Goal: Task Accomplishment & Management: Manage account settings

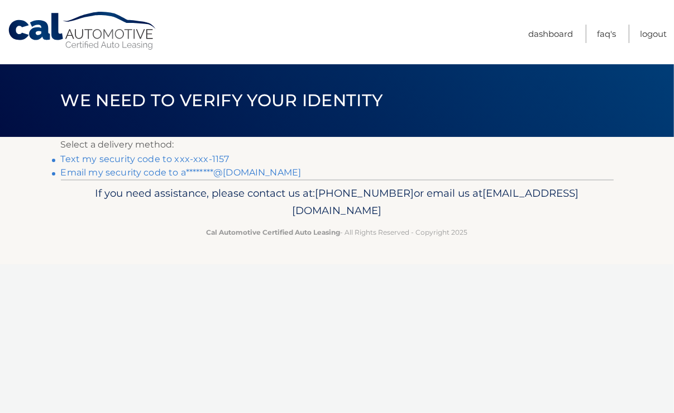
click at [212, 157] on link "Text my security code to xxx-xxx-1157" at bounding box center [145, 159] width 169 height 11
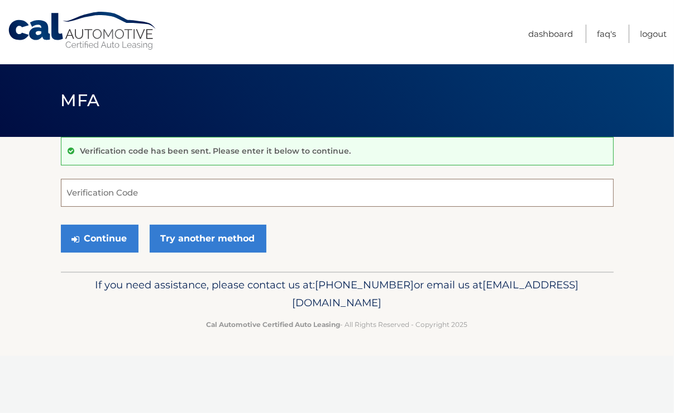
click at [118, 195] on input "Verification Code" at bounding box center [337, 193] width 553 height 28
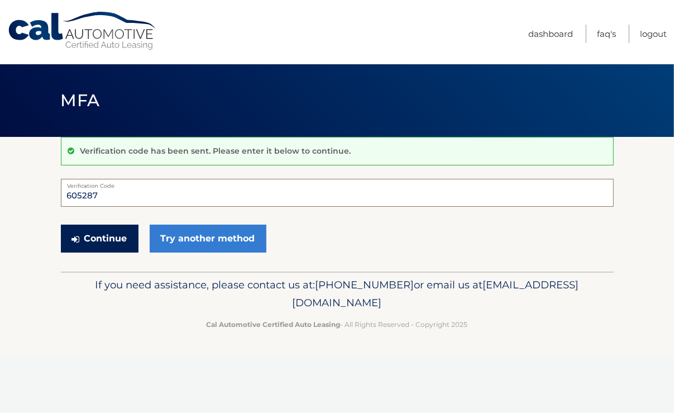
type input "605287"
click at [93, 237] on button "Continue" at bounding box center [100, 238] width 78 height 28
click at [86, 233] on button "Continue" at bounding box center [100, 238] width 78 height 28
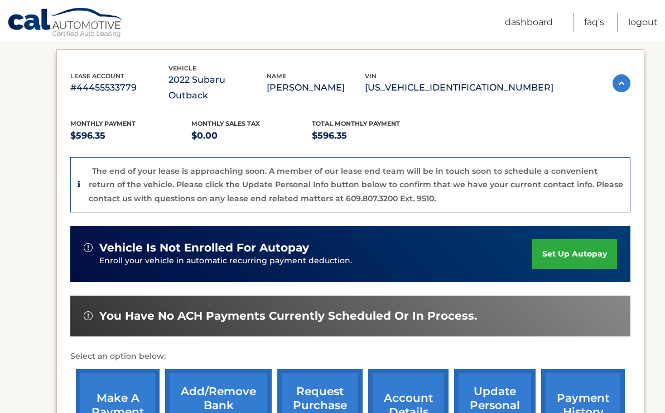
scroll to position [175, 0]
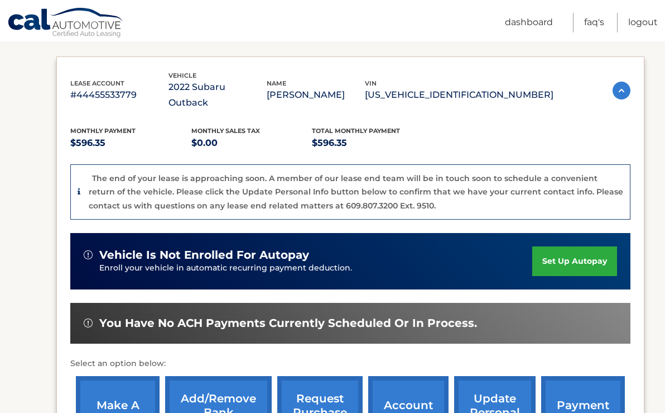
click at [613, 85] on img at bounding box center [622, 91] width 18 height 18
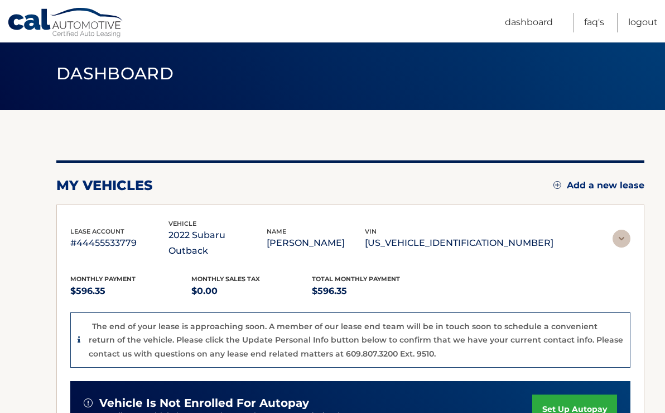
scroll to position [0, 0]
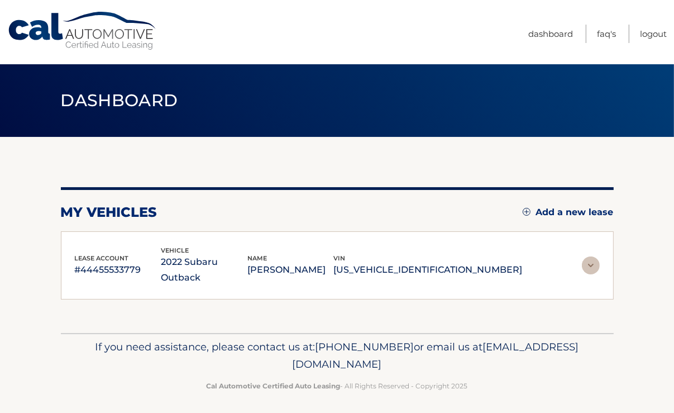
click at [589, 256] on img at bounding box center [591, 265] width 18 height 18
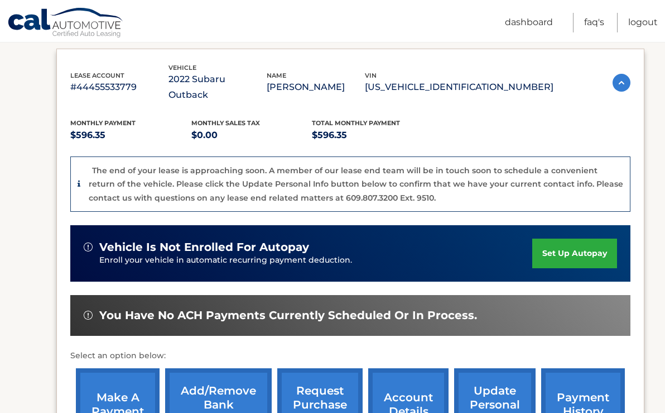
scroll to position [192, 0]
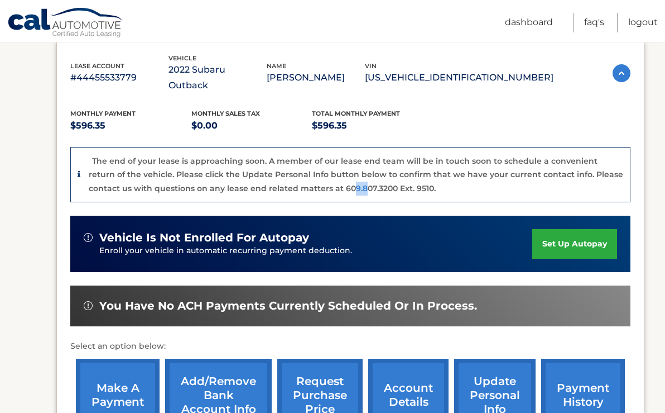
drag, startPoint x: 318, startPoint y: 178, endPoint x: 328, endPoint y: 169, distance: 13.5
click at [328, 169] on div "The end of your lease is approaching soon. A member of our lease end team will …" at bounding box center [356, 174] width 535 height 41
click at [306, 183] on div "The end of your lease is approaching soon. A member of our lease end team will …" at bounding box center [350, 175] width 560 height 56
click at [132, 76] on p "#44455533779" at bounding box center [119, 78] width 98 height 16
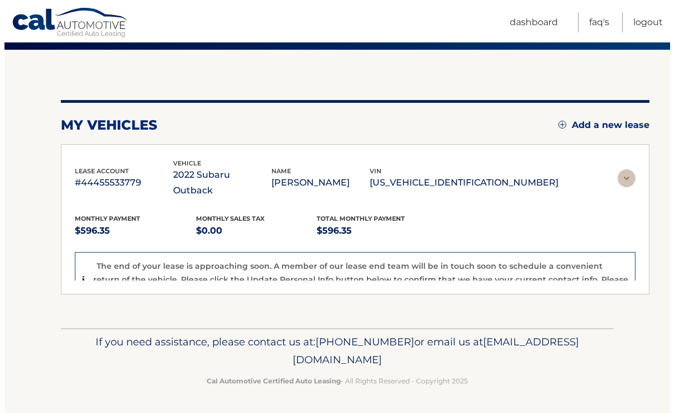
scroll to position [0, 0]
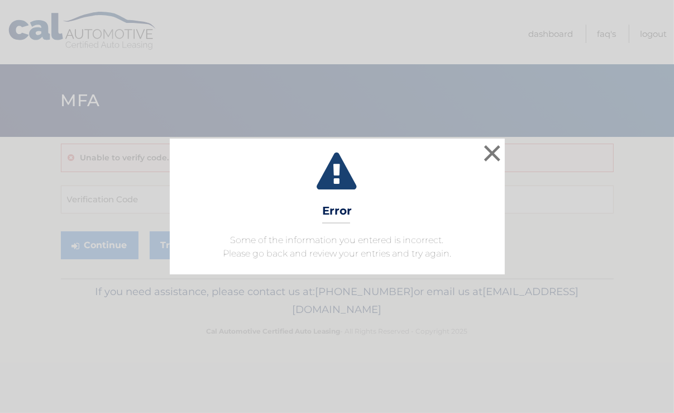
click at [474, 149] on div "× Error Some of the information you entered is incorrect. Please go back and re…" at bounding box center [337, 205] width 335 height 135
click at [494, 142] on button "×" at bounding box center [492, 153] width 22 height 22
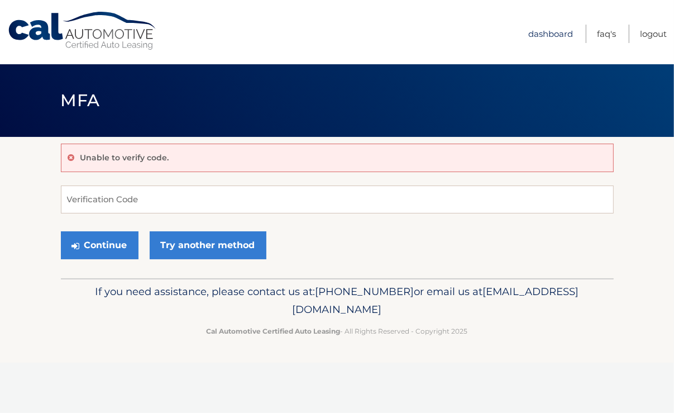
click at [539, 35] on link "Dashboard" at bounding box center [550, 34] width 45 height 18
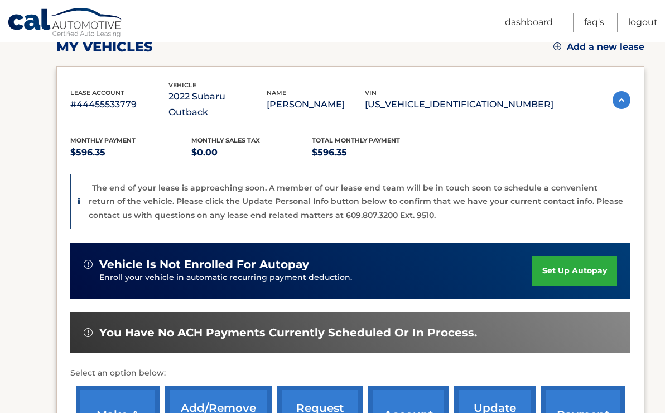
scroll to position [165, 0]
